Goal: Information Seeking & Learning: Learn about a topic

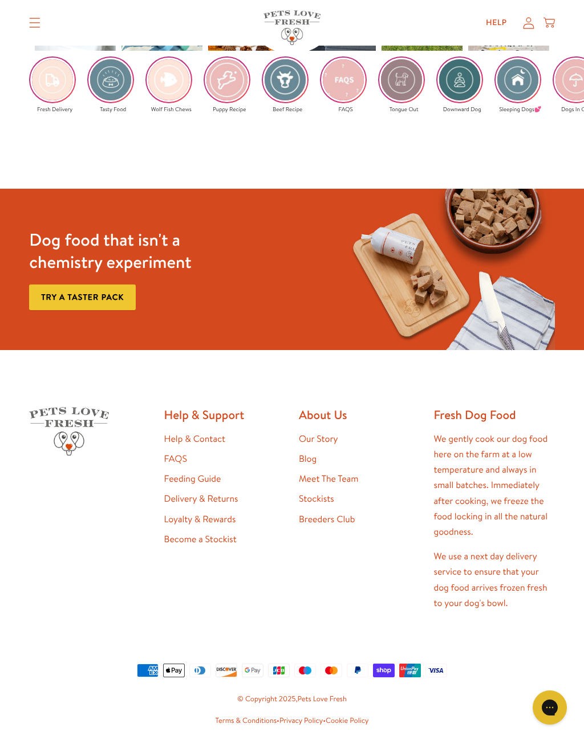
scroll to position [1761, 0]
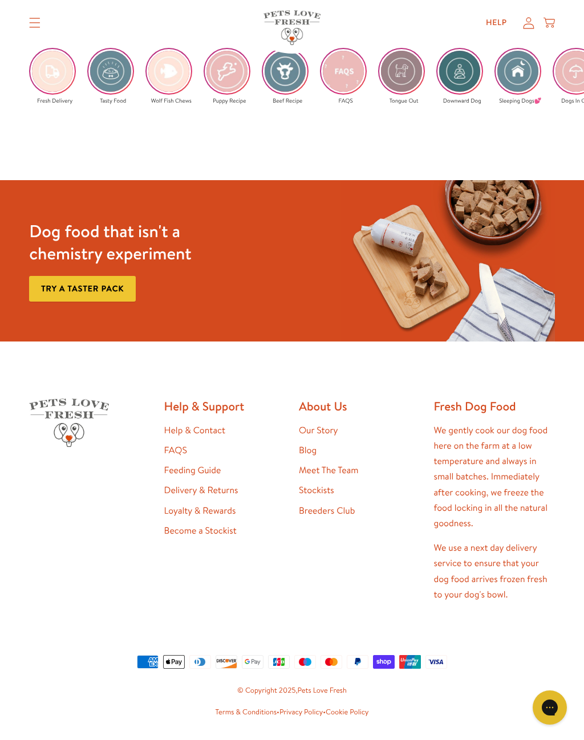
click at [214, 424] on link "Help & Contact" at bounding box center [194, 430] width 61 height 13
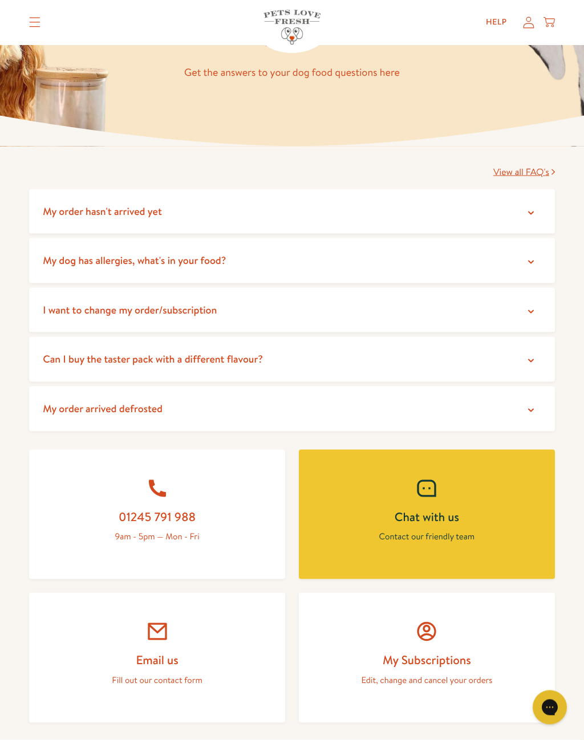
scroll to position [109, 0]
click at [526, 408] on icon at bounding box center [530, 409] width 11 height 11
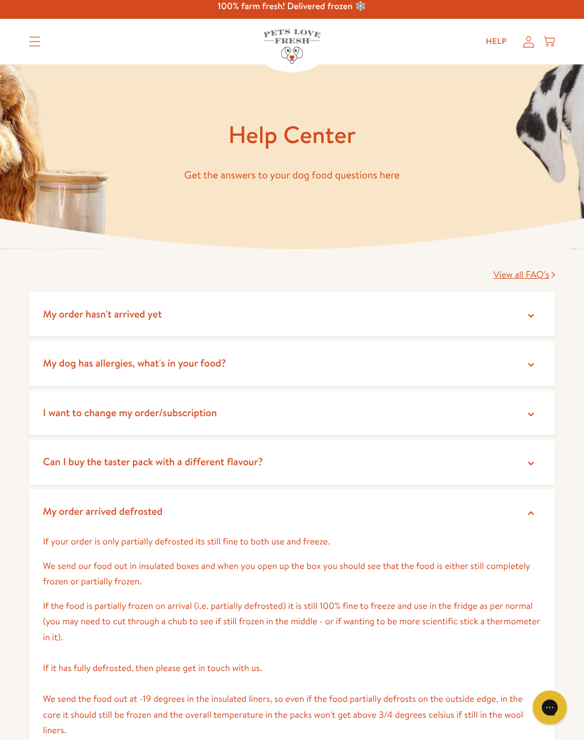
scroll to position [0, 0]
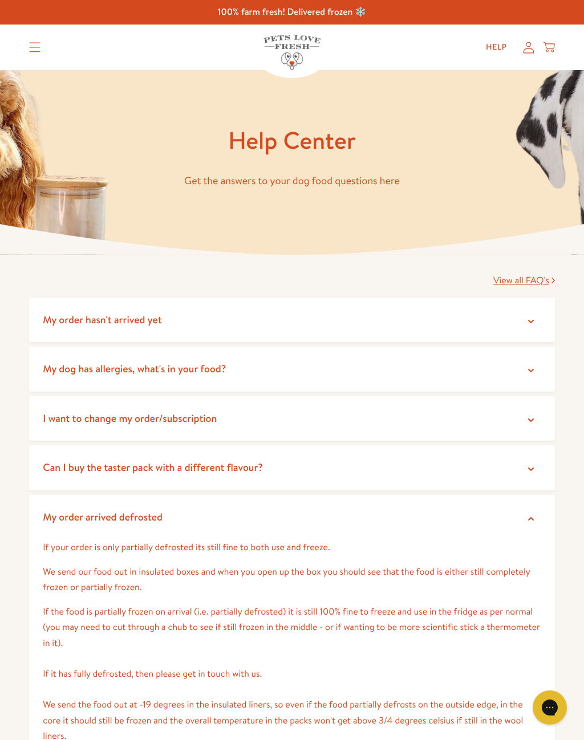
click at [529, 283] on span "View all FAQ's" at bounding box center [521, 280] width 56 height 13
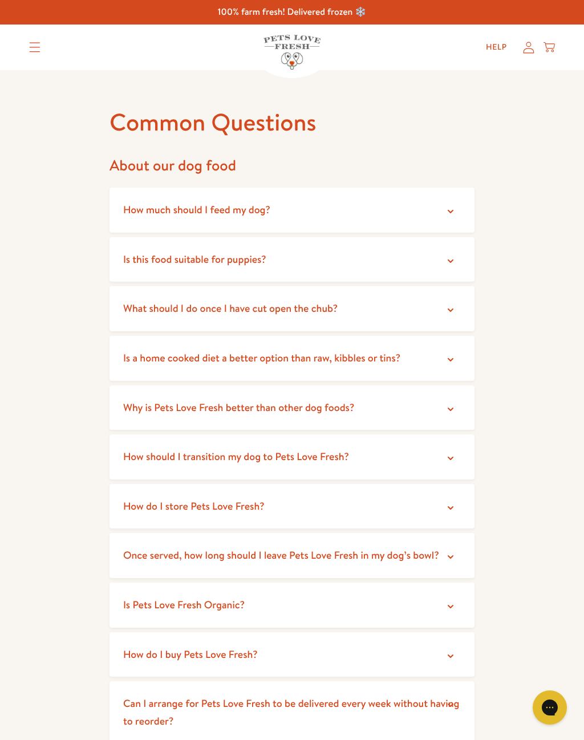
click at [463, 308] on summary "What should I do once I have cut open the chub?" at bounding box center [291, 308] width 365 height 45
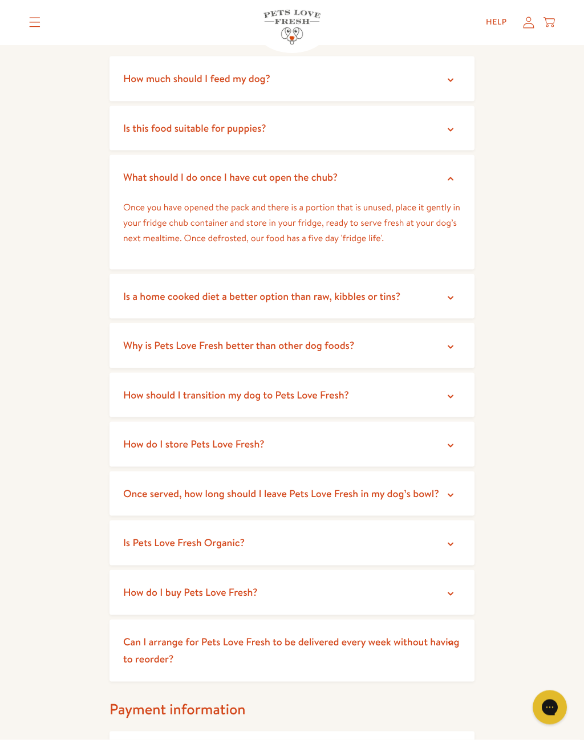
scroll to position [132, 0]
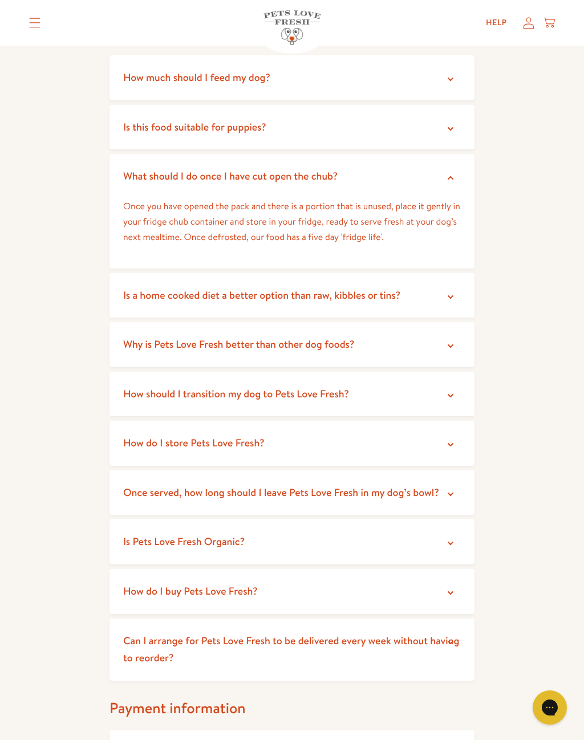
click at [447, 390] on icon at bounding box center [449, 395] width 11 height 11
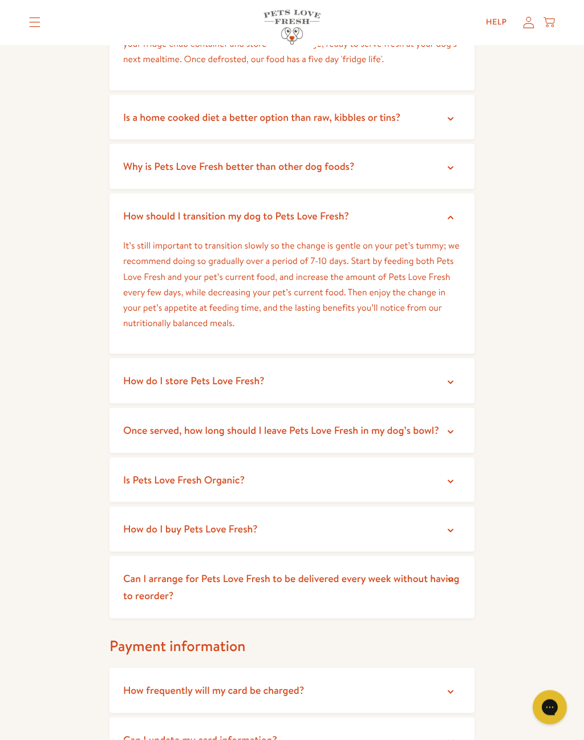
scroll to position [315, 0]
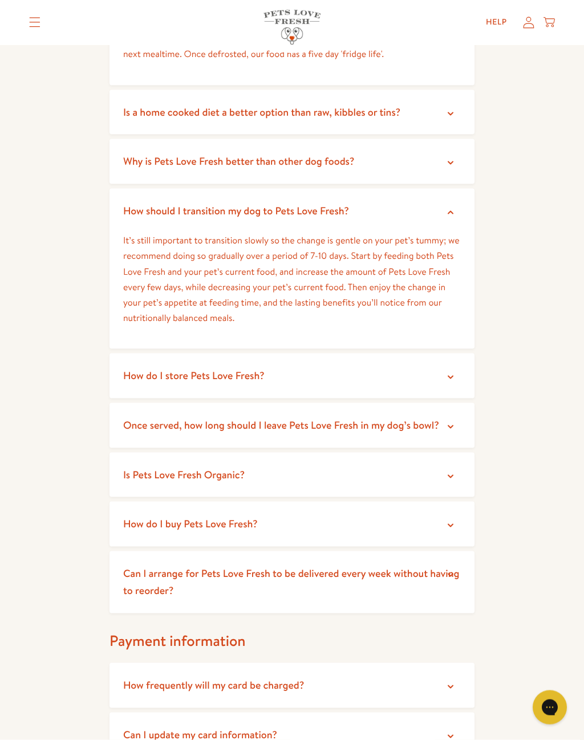
click at [451, 374] on icon at bounding box center [449, 377] width 11 height 11
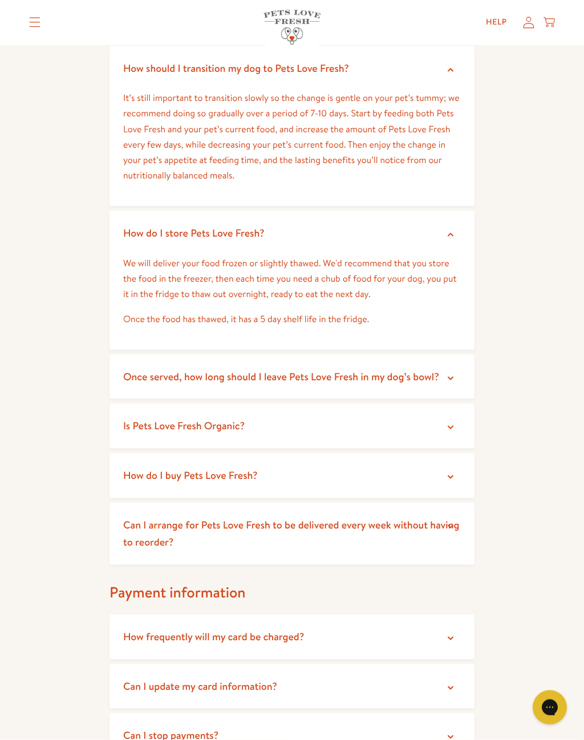
scroll to position [459, 0]
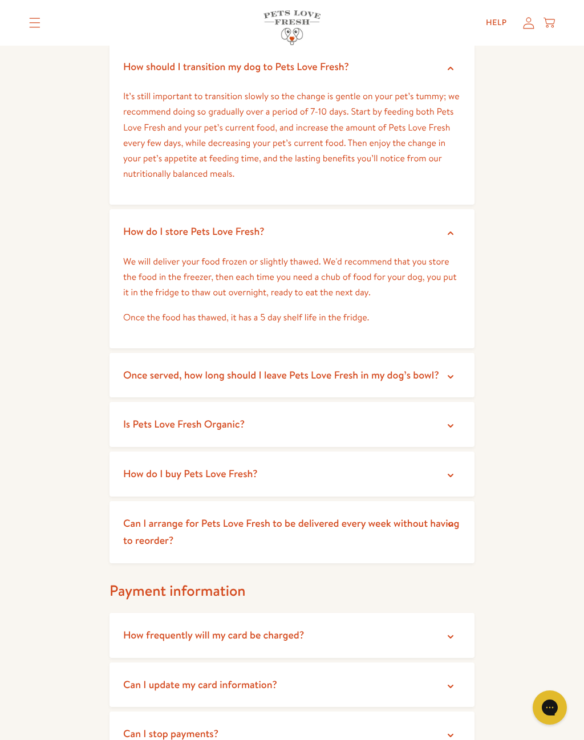
click at [453, 371] on icon at bounding box center [449, 376] width 11 height 11
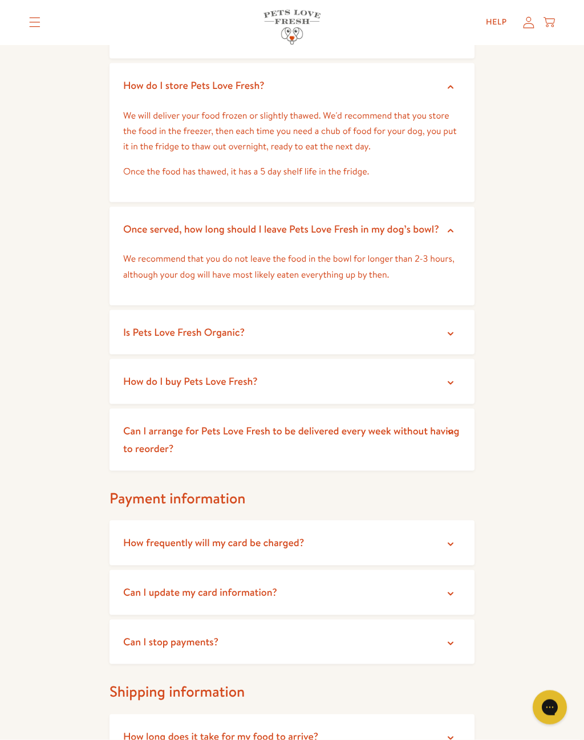
scroll to position [614, 0]
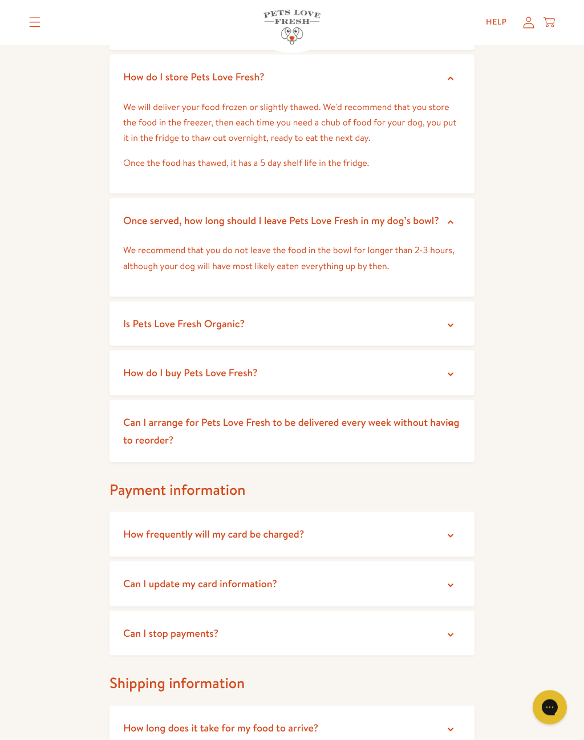
click at [451, 369] on icon at bounding box center [449, 374] width 11 height 11
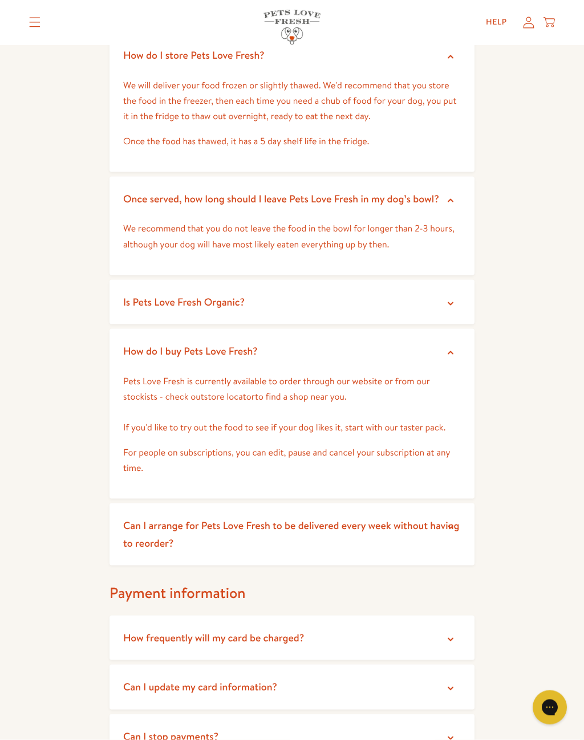
scroll to position [636, 0]
click at [299, 393] on p "Pets Love Fresh is currently available to order through our website or from our…" at bounding box center [291, 404] width 337 height 62
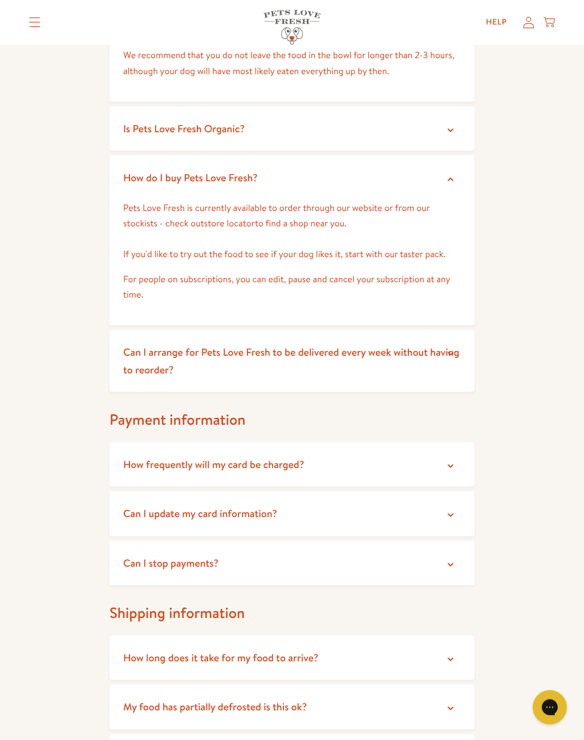
scroll to position [809, 0]
click at [457, 359] on summary "Can I arrange for Pets Love Fresh to be delivered every week without having to …" at bounding box center [291, 360] width 365 height 62
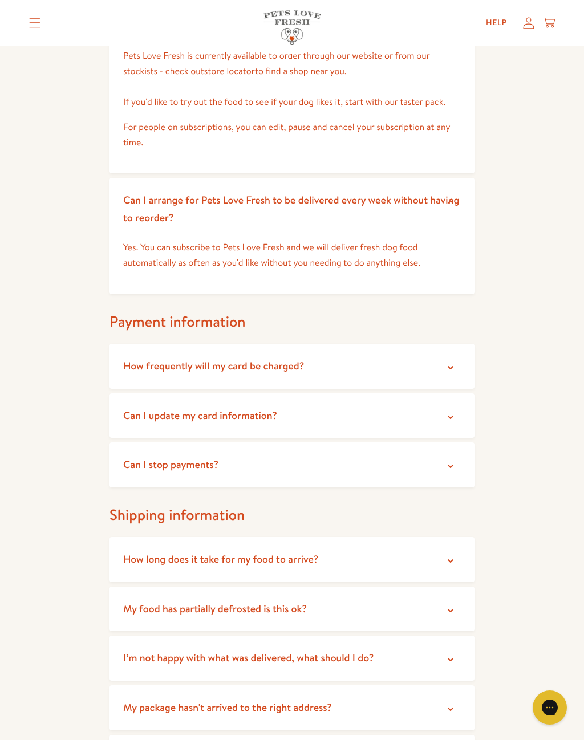
scroll to position [967, 0]
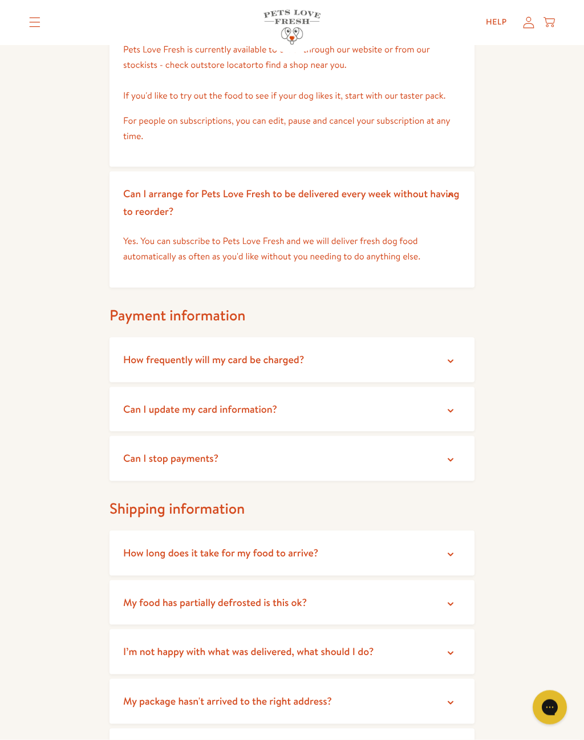
click at [451, 356] on icon at bounding box center [449, 361] width 11 height 11
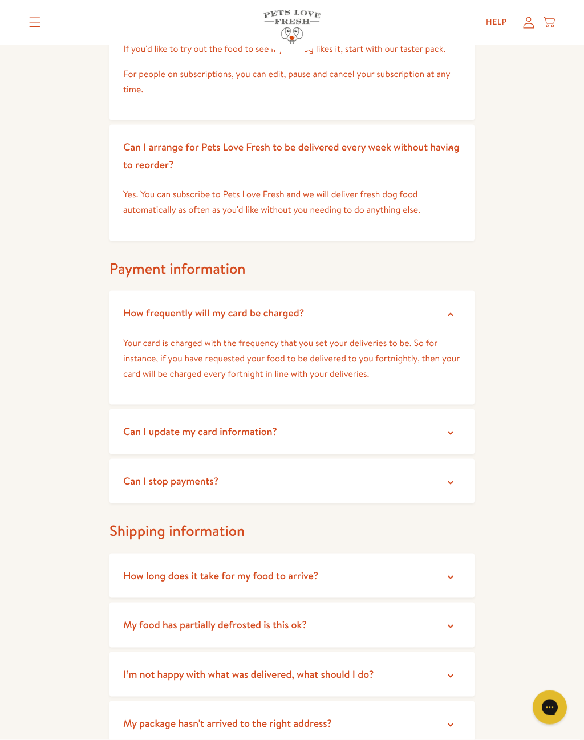
scroll to position [1014, 0]
click at [436, 476] on summary "Can I stop payments?" at bounding box center [291, 480] width 365 height 45
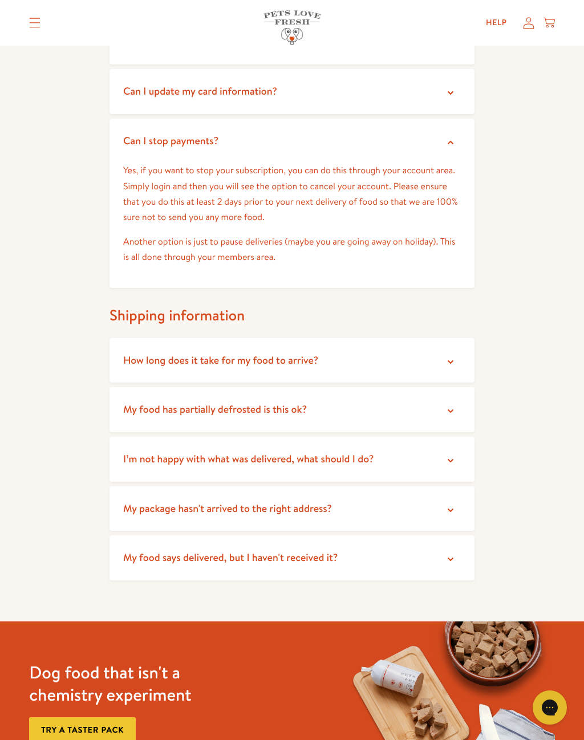
scroll to position [1355, 0]
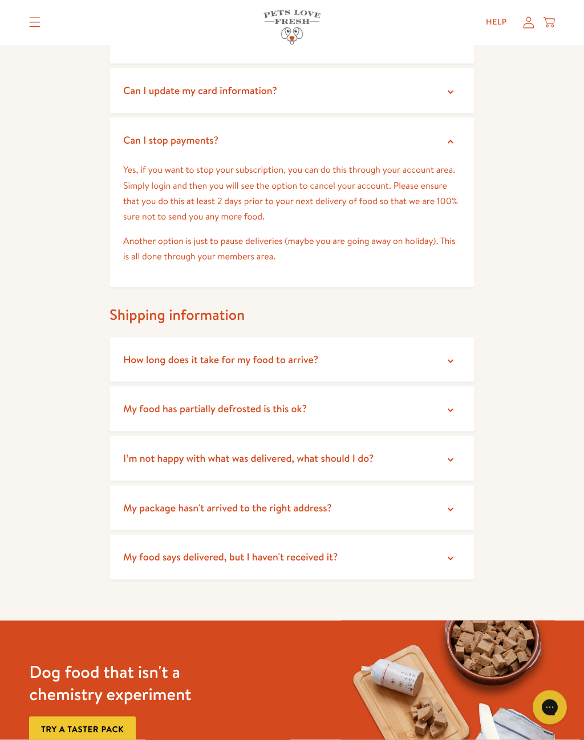
click at [452, 360] on icon at bounding box center [450, 361] width 6 height 3
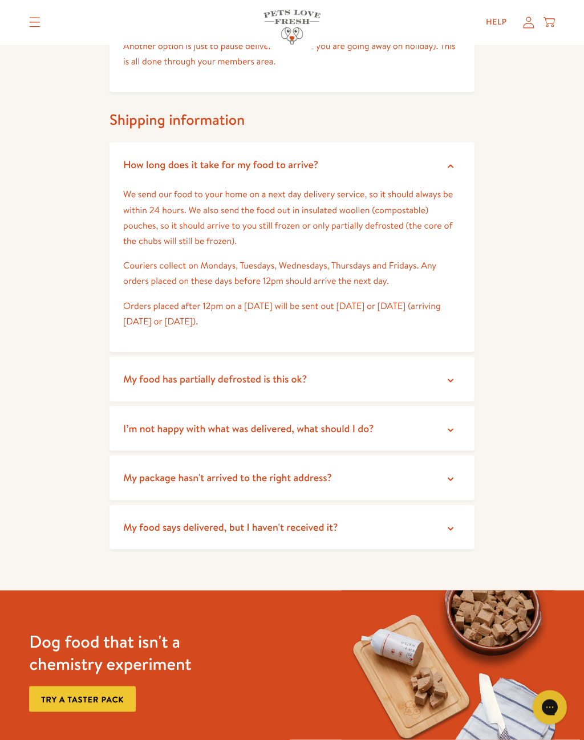
scroll to position [1550, 0]
click at [451, 523] on icon at bounding box center [449, 528] width 11 height 11
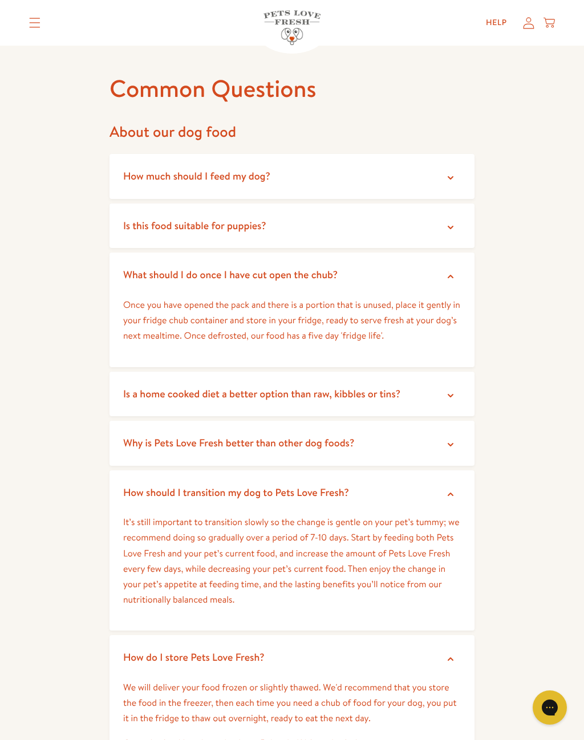
scroll to position [0, 0]
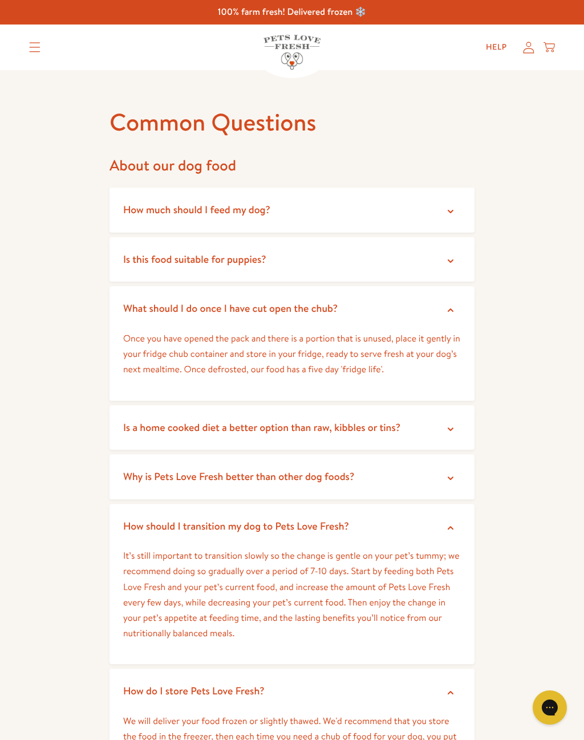
click at [558, 346] on div "Close dialog Want 10% off the Taster Pack? YES NO Submit" at bounding box center [292, 370] width 584 height 740
